Goal: Navigation & Orientation: Find specific page/section

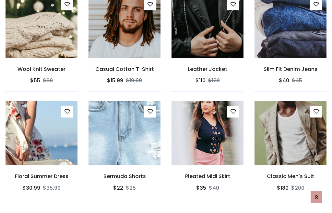
click at [166, 106] on div "Pleated Midi Skirt $35 $40" at bounding box center [207, 154] width 83 height 107
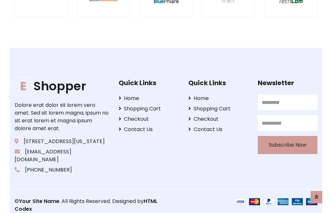
scroll to position [1235, 0]
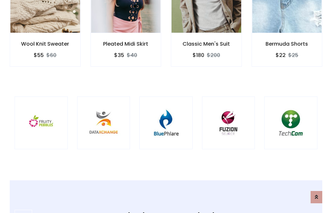
click at [166, 107] on img at bounding box center [166, 123] width 37 height 37
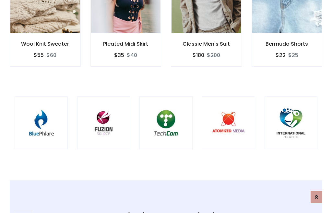
click at [166, 107] on img at bounding box center [166, 123] width 37 height 37
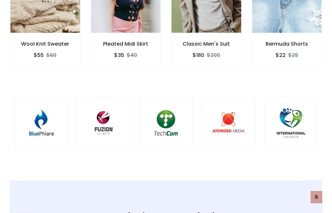
click at [166, 107] on img at bounding box center [166, 123] width 37 height 37
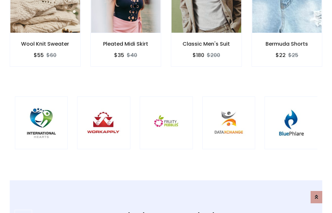
scroll to position [0, 0]
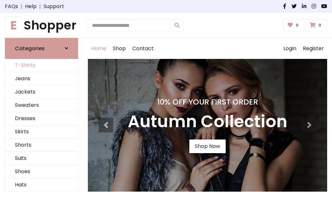
click at [42, 66] on link "T-Shirts" at bounding box center [41, 65] width 73 height 13
click at [42, 25] on h1 "E Shopper" at bounding box center [41, 25] width 73 height 15
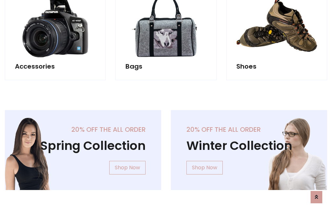
scroll to position [630, 0]
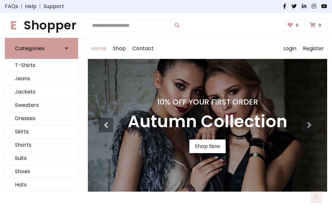
scroll to position [213, 0]
